Goal: Task Accomplishment & Management: Use online tool/utility

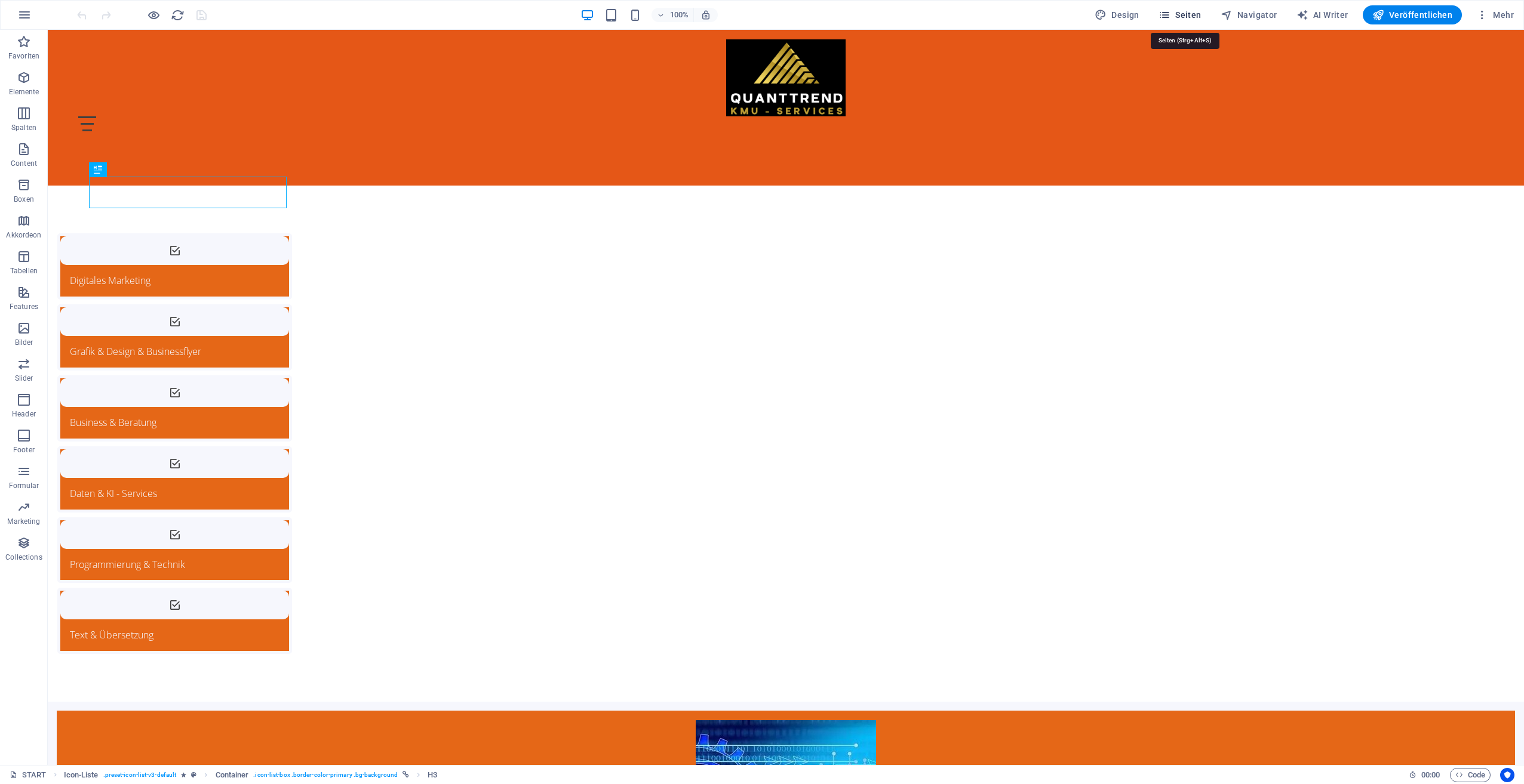
click at [1191, 14] on span "Seiten" at bounding box center [1180, 15] width 43 height 12
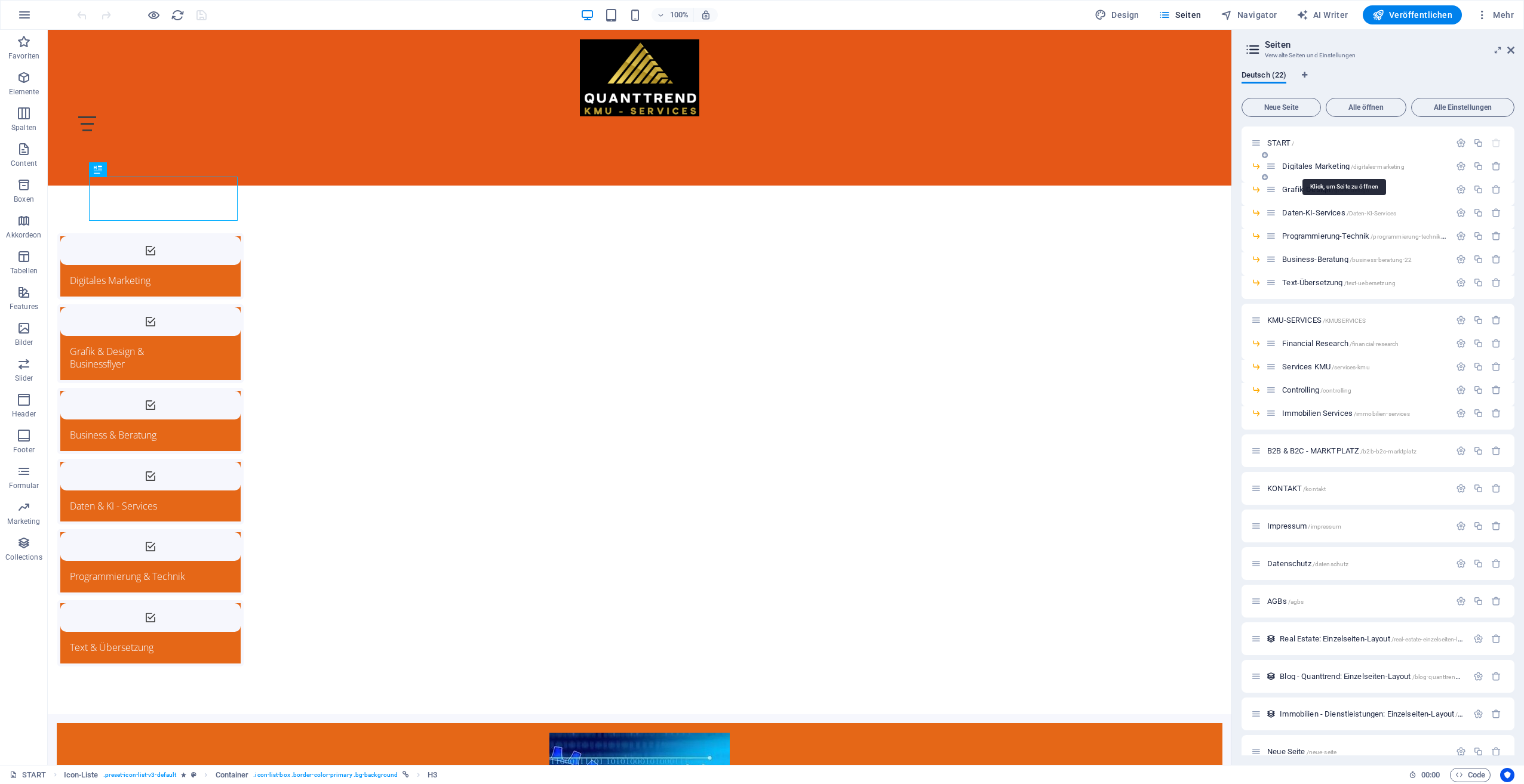
click at [1303, 164] on span "Digitales Marketing /digitales-marketing" at bounding box center [1343, 166] width 122 height 9
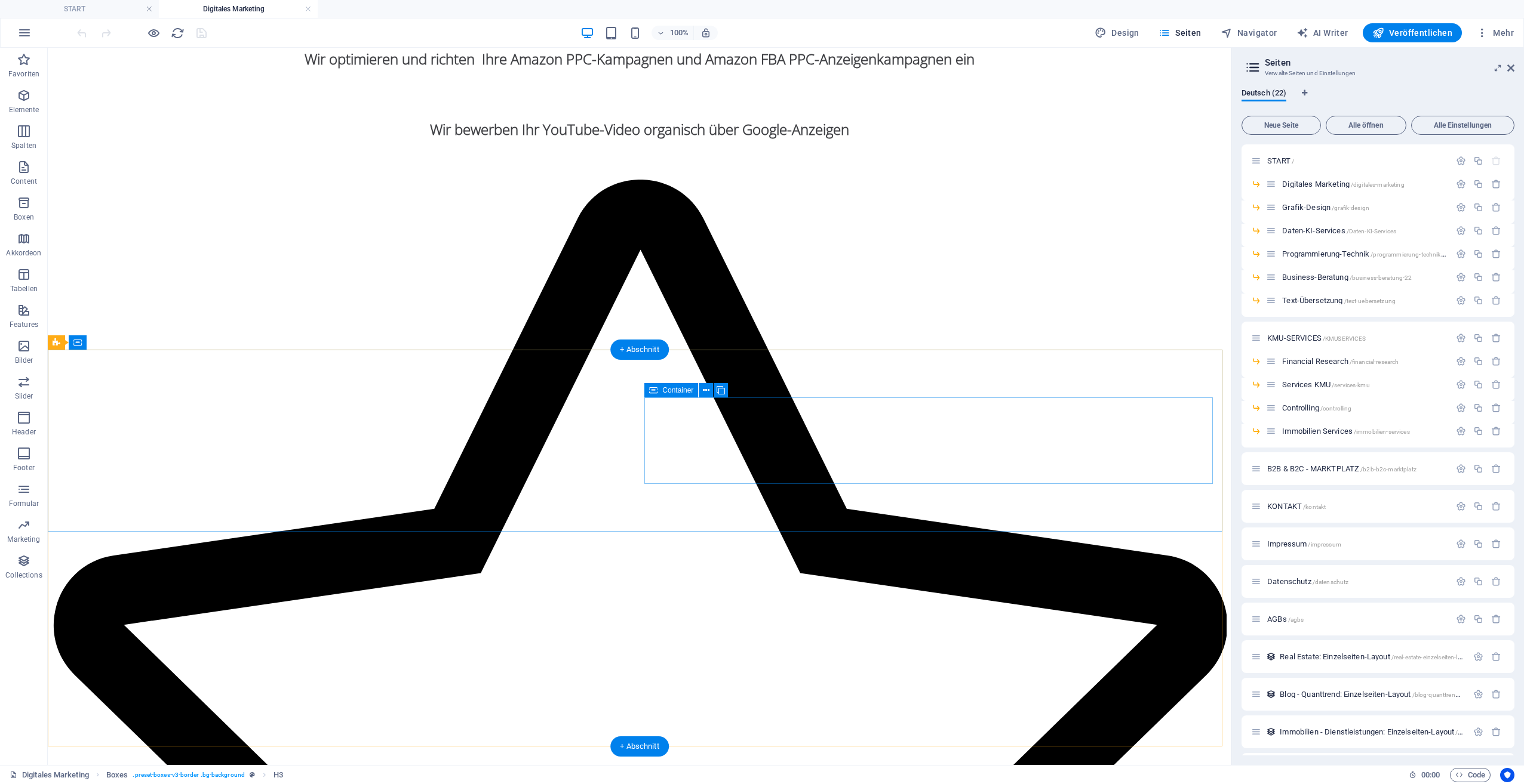
scroll to position [1712, 0]
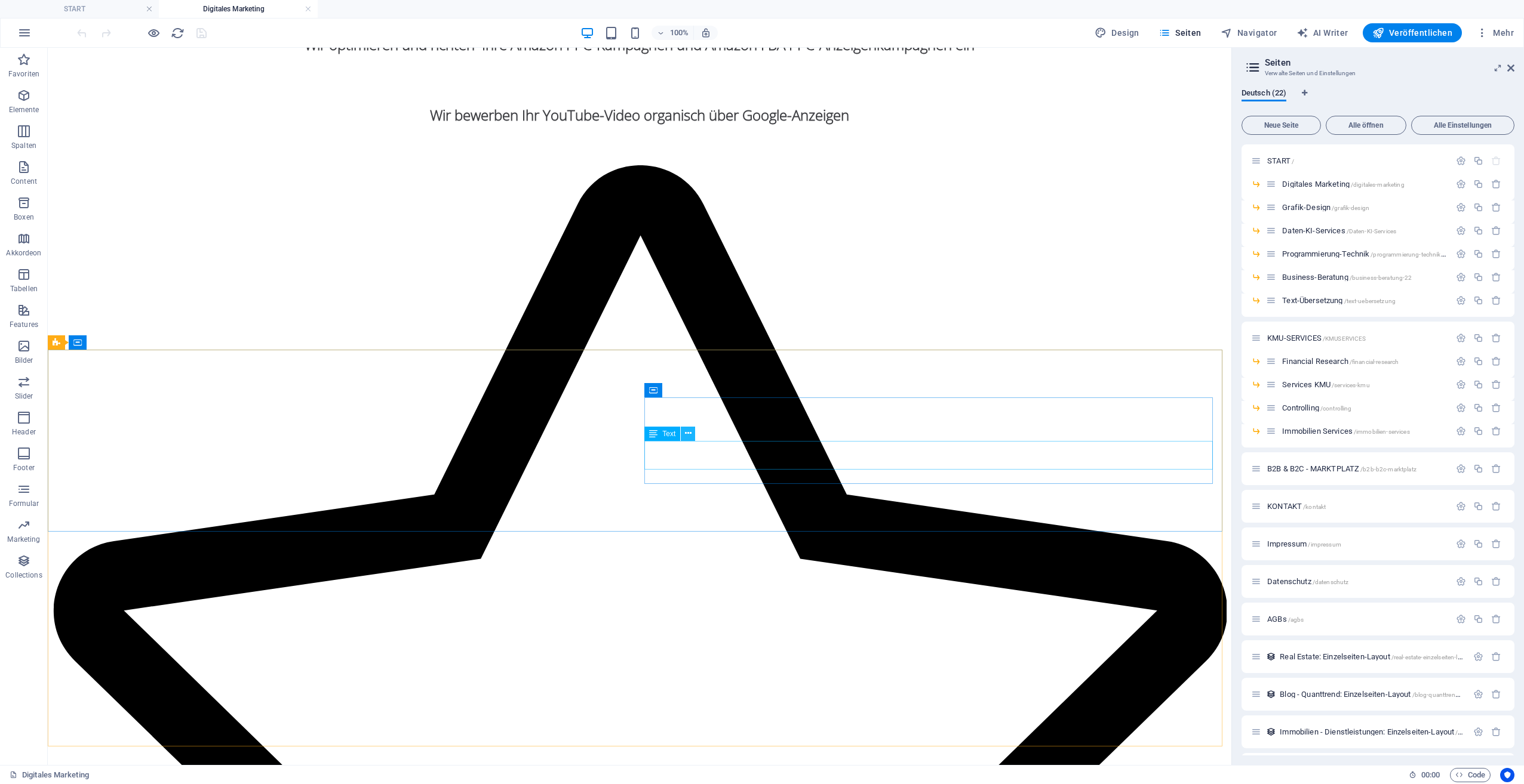
click at [687, 437] on icon at bounding box center [688, 433] width 7 height 13
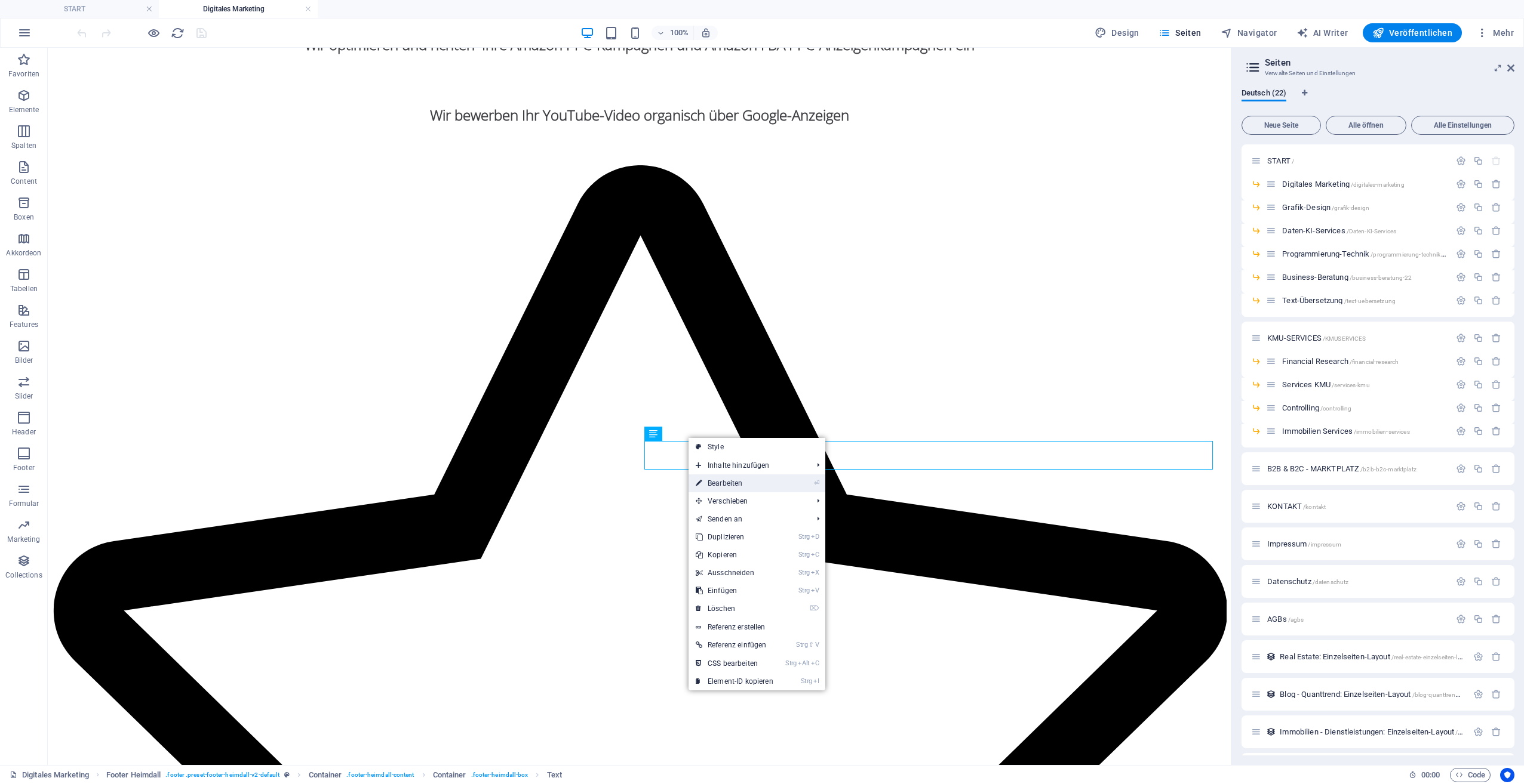
click at [752, 484] on link "⏎ Bearbeiten" at bounding box center [734, 484] width 92 height 18
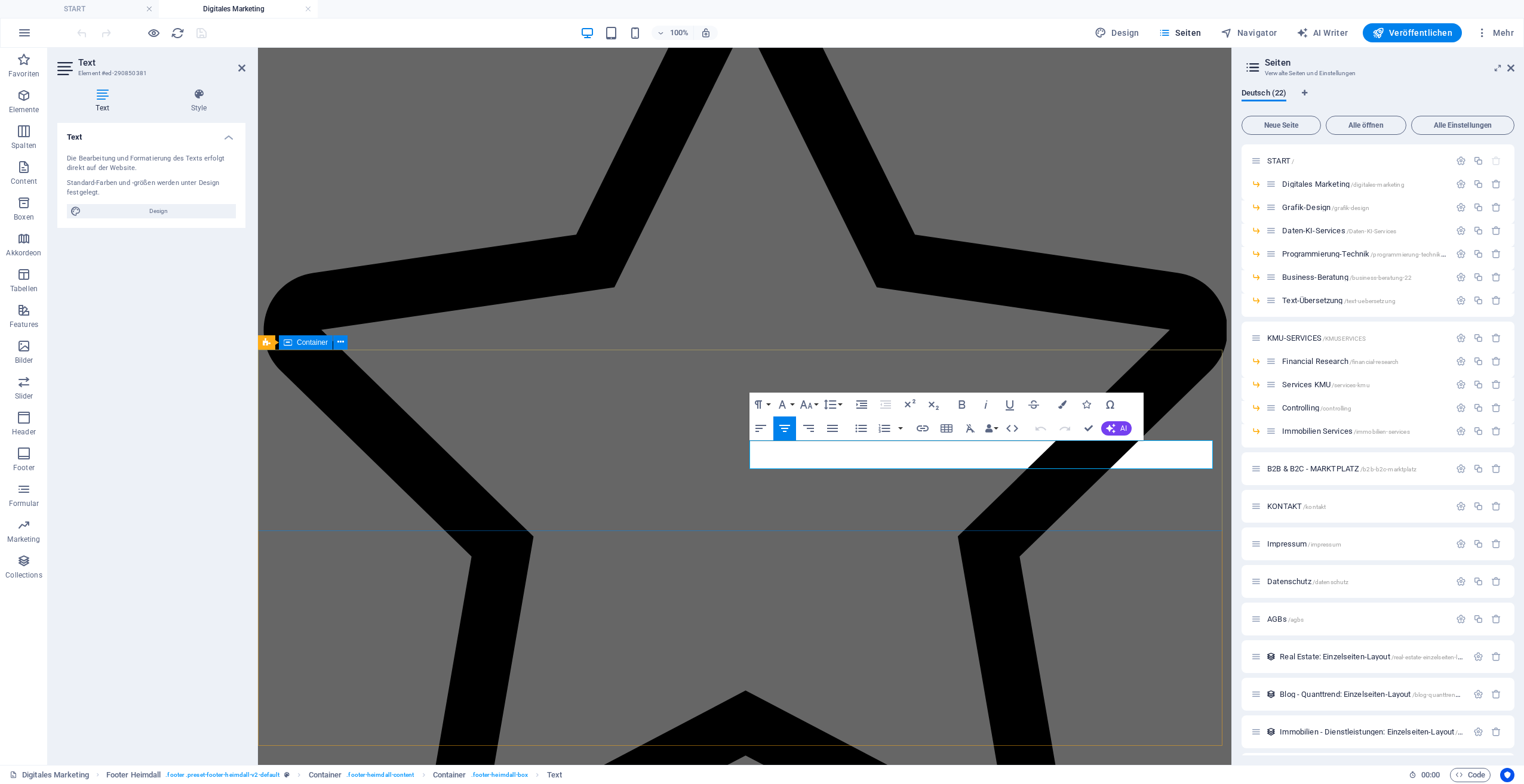
scroll to position [1772, 0]
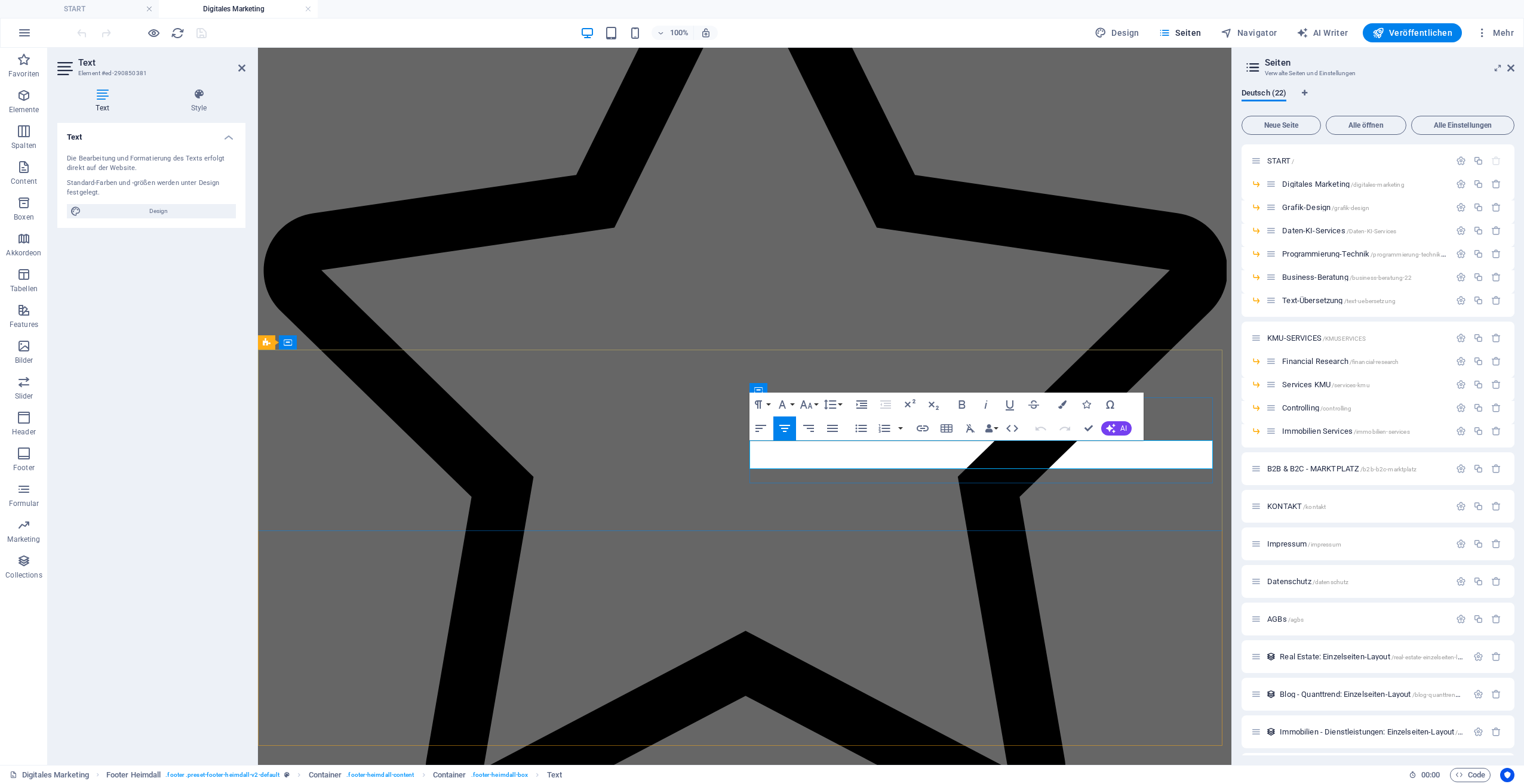
drag, startPoint x: 905, startPoint y: 460, endPoint x: 969, endPoint y: 462, distance: 64.0
click at [939, 427] on icon "button" at bounding box center [940, 432] width 14 height 14
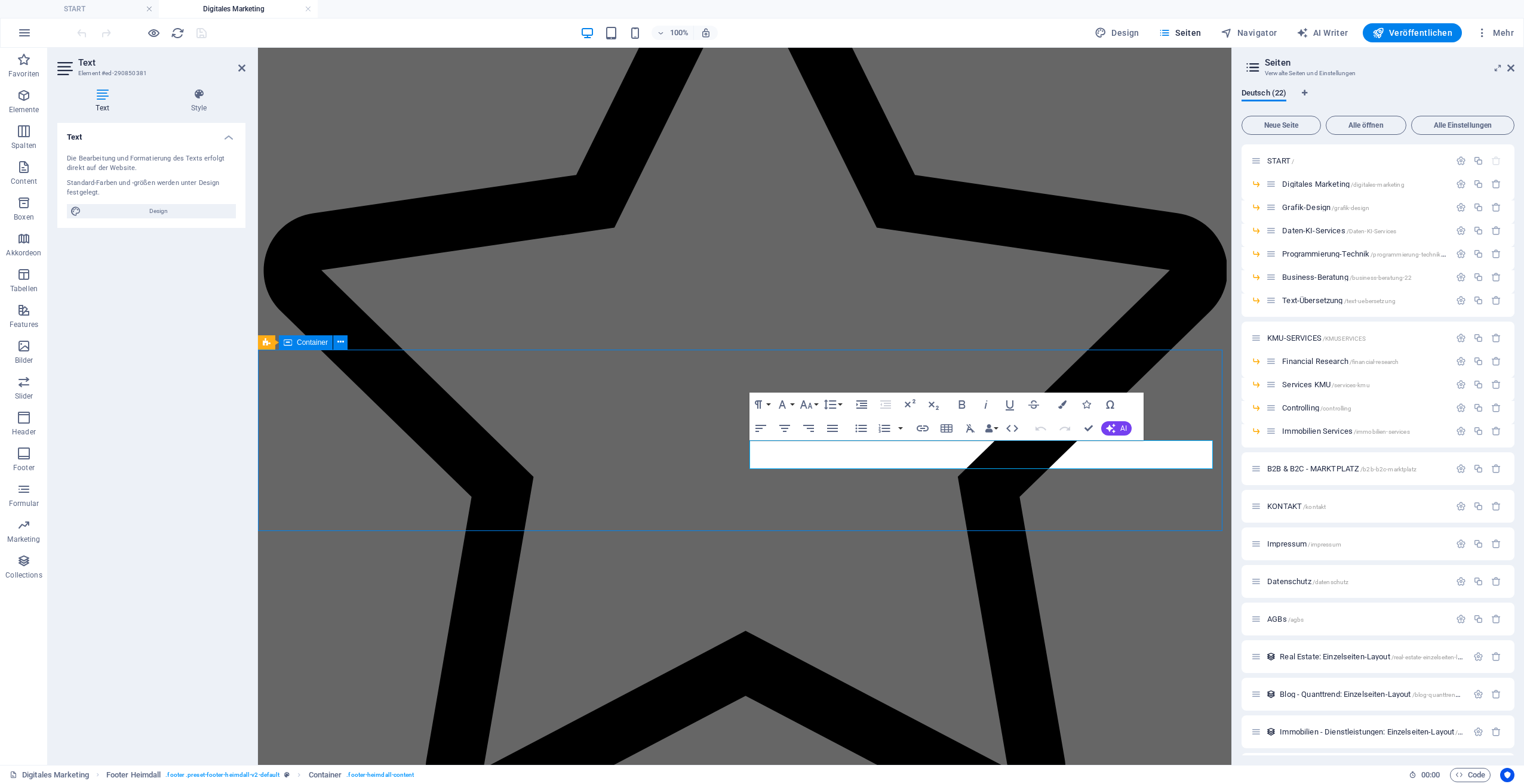
scroll to position [1712, 0]
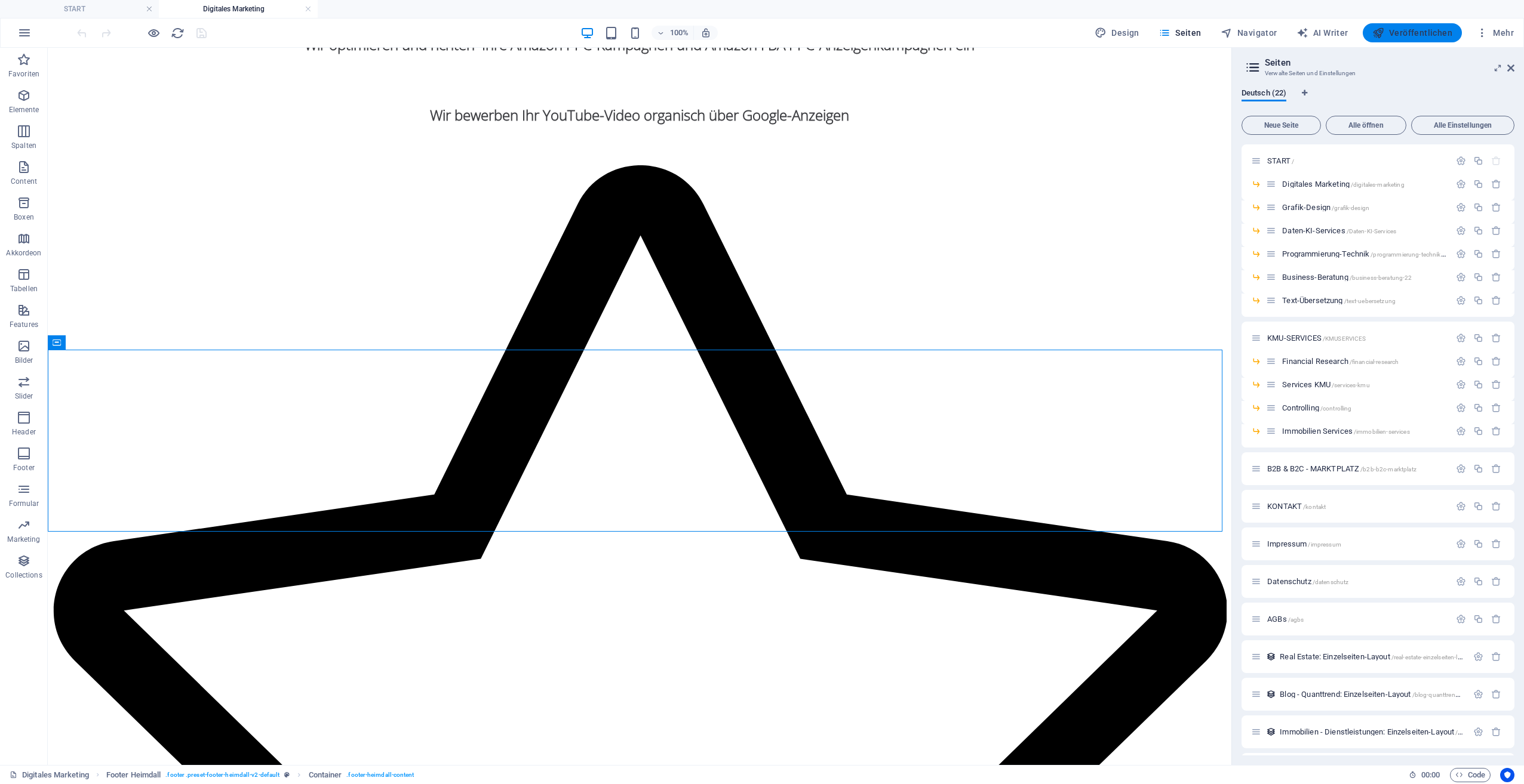
click at [1402, 35] on span "Veröffentlichen" at bounding box center [1412, 33] width 80 height 12
